Goal: Information Seeking & Learning: Learn about a topic

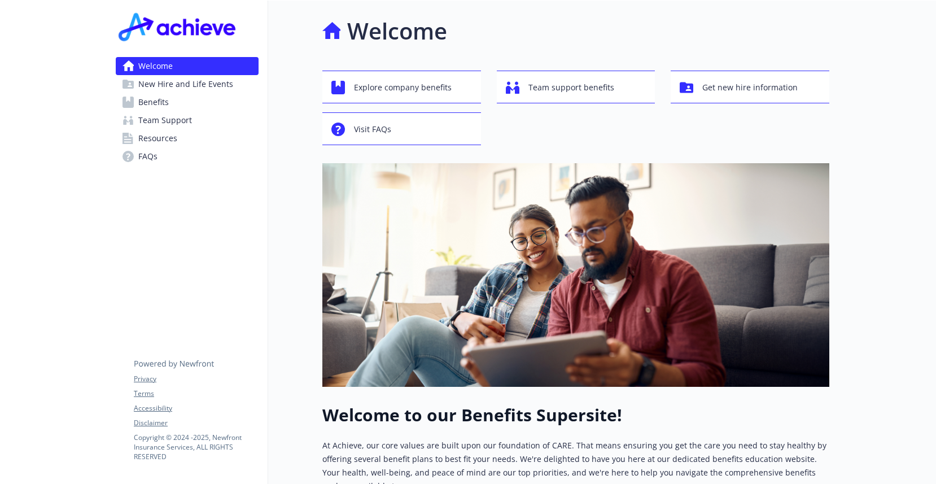
click at [153, 103] on span "Benefits" at bounding box center [153, 102] width 30 height 18
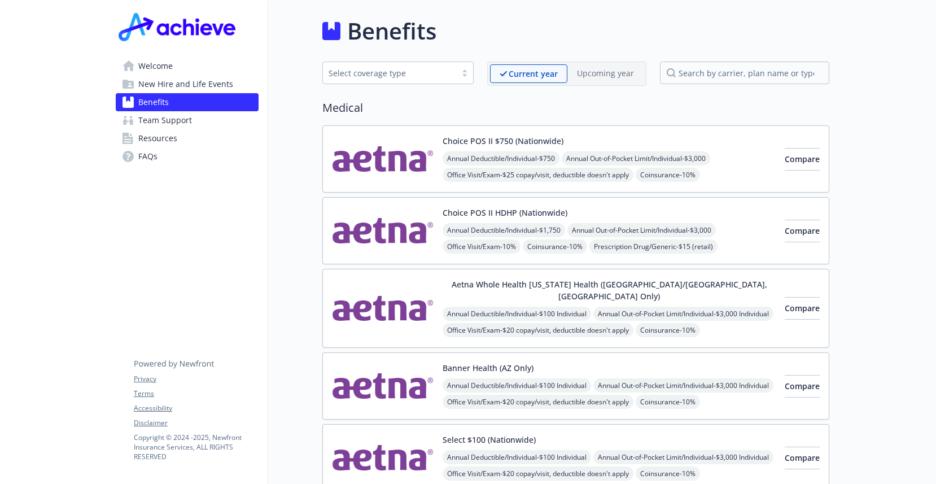
click at [401, 173] on img at bounding box center [383, 159] width 102 height 48
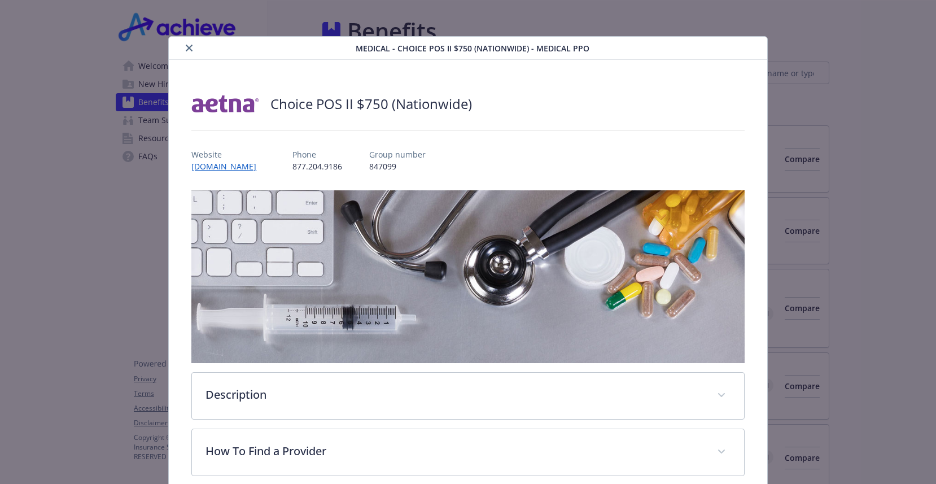
scroll to position [34, 0]
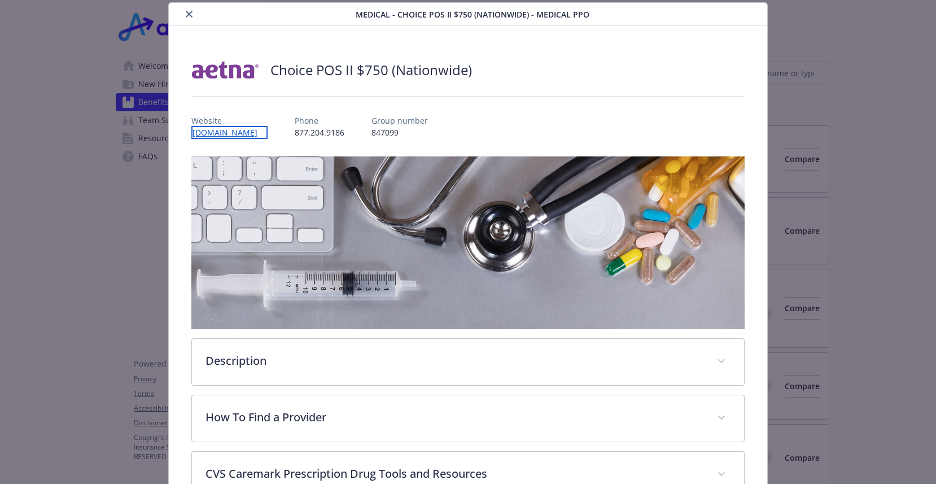
click at [228, 131] on link "[DOMAIN_NAME]" at bounding box center [229, 132] width 76 height 13
